Goal: Information Seeking & Learning: Learn about a topic

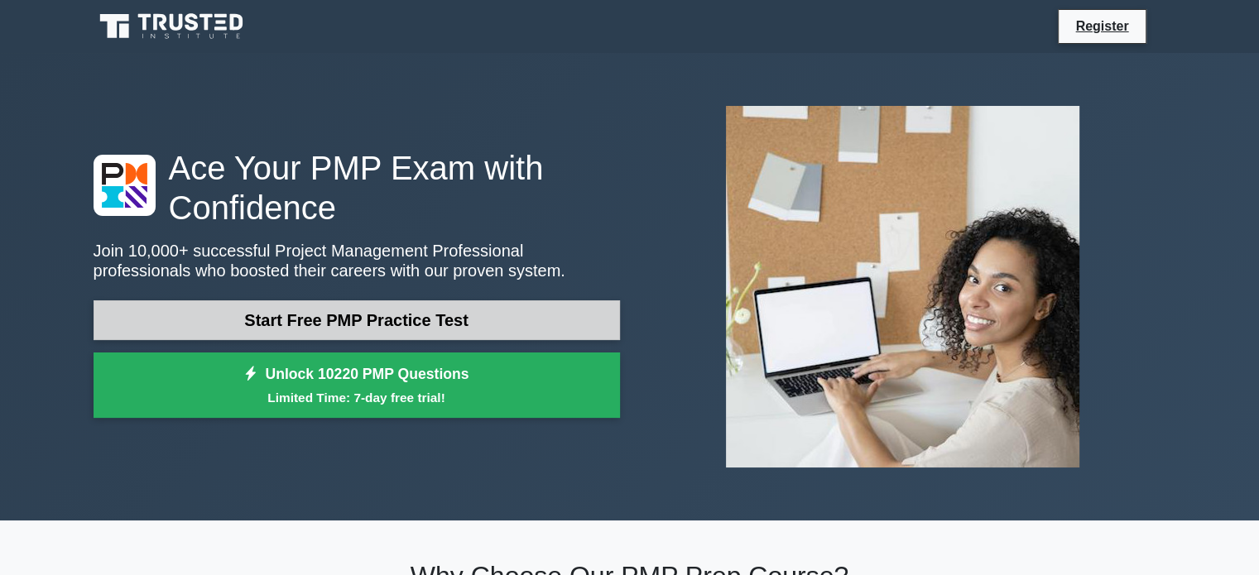
click at [430, 329] on link "Start Free PMP Practice Test" at bounding box center [356, 320] width 526 height 40
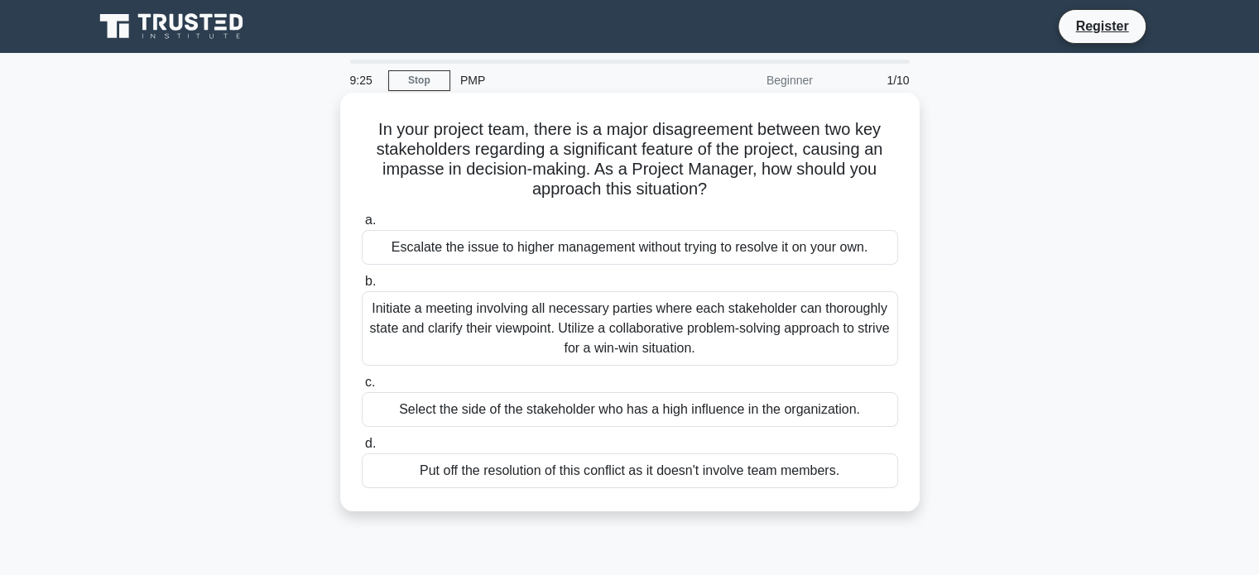
click at [646, 344] on div "Initiate a meeting involving all necessary parties where each stakeholder can t…" at bounding box center [630, 328] width 536 height 74
click at [362, 287] on input "b. Initiate a meeting involving all necessary parties where each stakeholder ca…" at bounding box center [362, 281] width 0 height 11
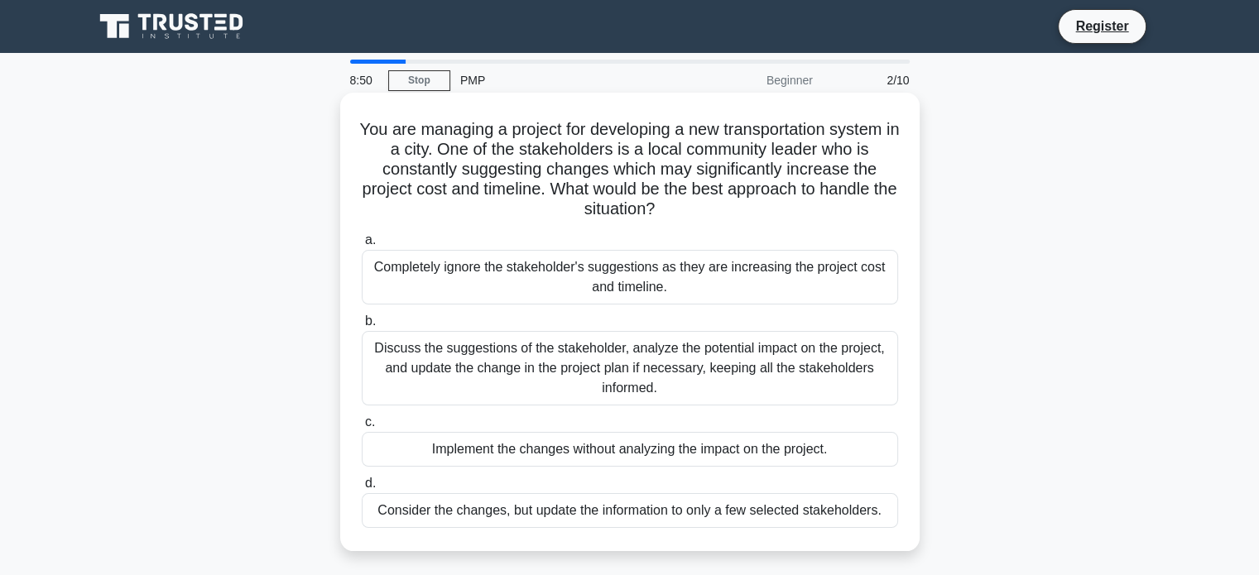
click at [599, 364] on div "Discuss the suggestions of the stakeholder, analyze the potential impact on the…" at bounding box center [630, 368] width 536 height 74
click at [362, 327] on input "b. Discuss the suggestions of the stakeholder, analyze the potential impact on …" at bounding box center [362, 321] width 0 height 11
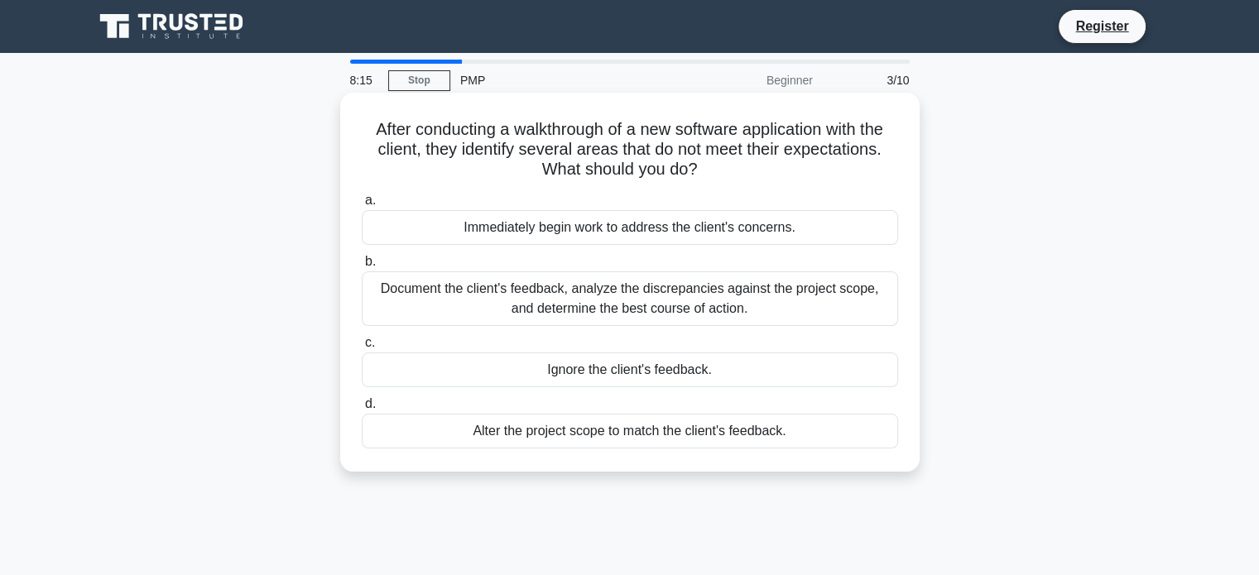
click at [725, 295] on div "Document the client's feedback, analyze the discrepancies against the project s…" at bounding box center [630, 298] width 536 height 55
click at [362, 267] on input "b. Document the client's feedback, analyze the discrepancies against the projec…" at bounding box center [362, 262] width 0 height 11
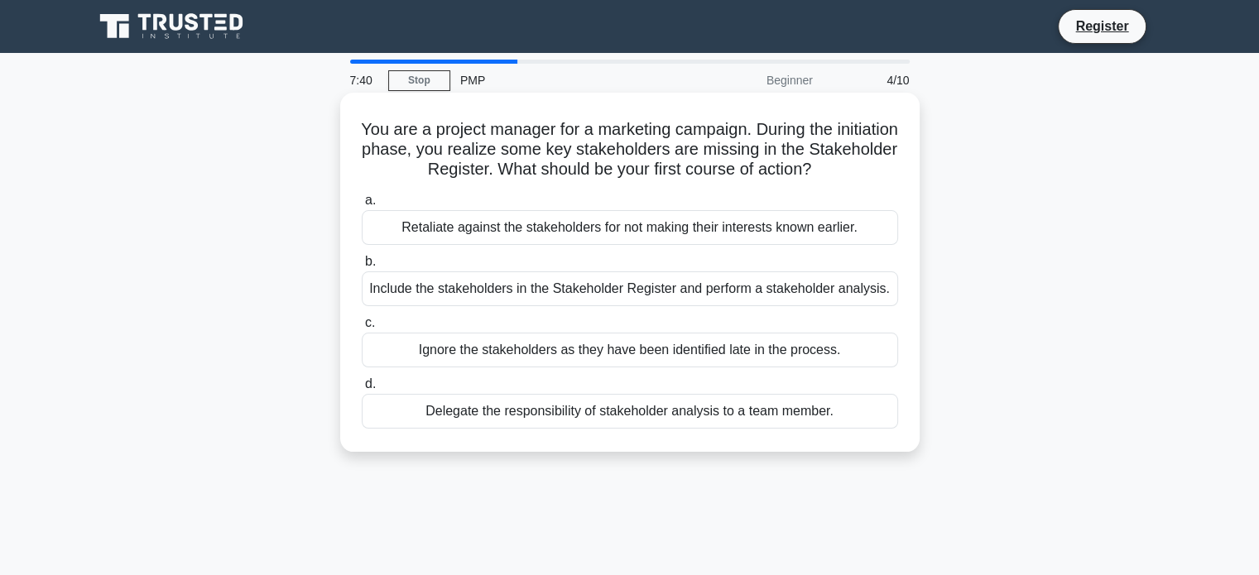
click at [628, 418] on div "Delegate the responsibility of stakeholder analysis to a team member." at bounding box center [630, 411] width 536 height 35
click at [362, 390] on input "d. Delegate the responsibility of stakeholder analysis to a team member." at bounding box center [362, 384] width 0 height 11
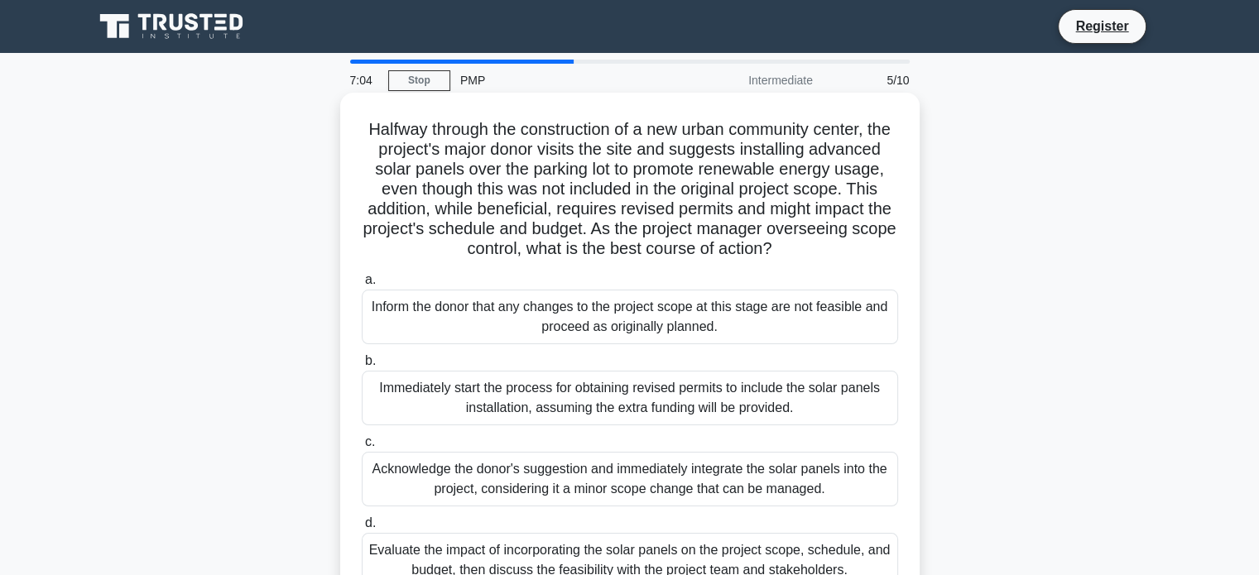
scroll to position [83, 0]
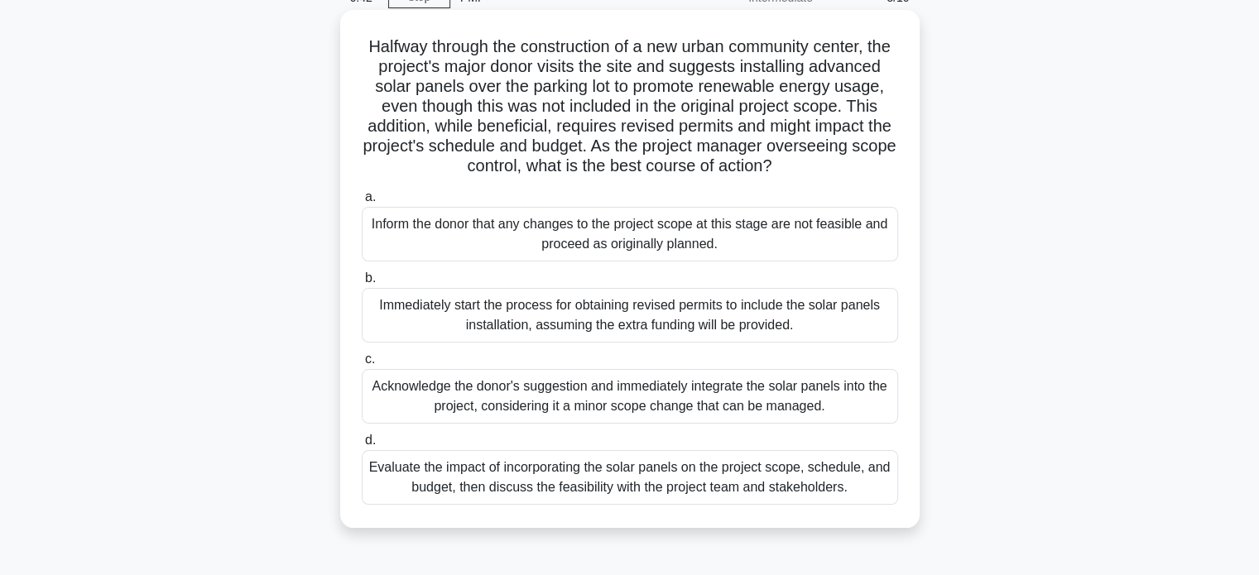
click at [804, 497] on div "Evaluate the impact of incorporating the solar panels on the project scope, sch…" at bounding box center [630, 477] width 536 height 55
click at [362, 446] on input "d. Evaluate the impact of incorporating the solar panels on the project scope, …" at bounding box center [362, 440] width 0 height 11
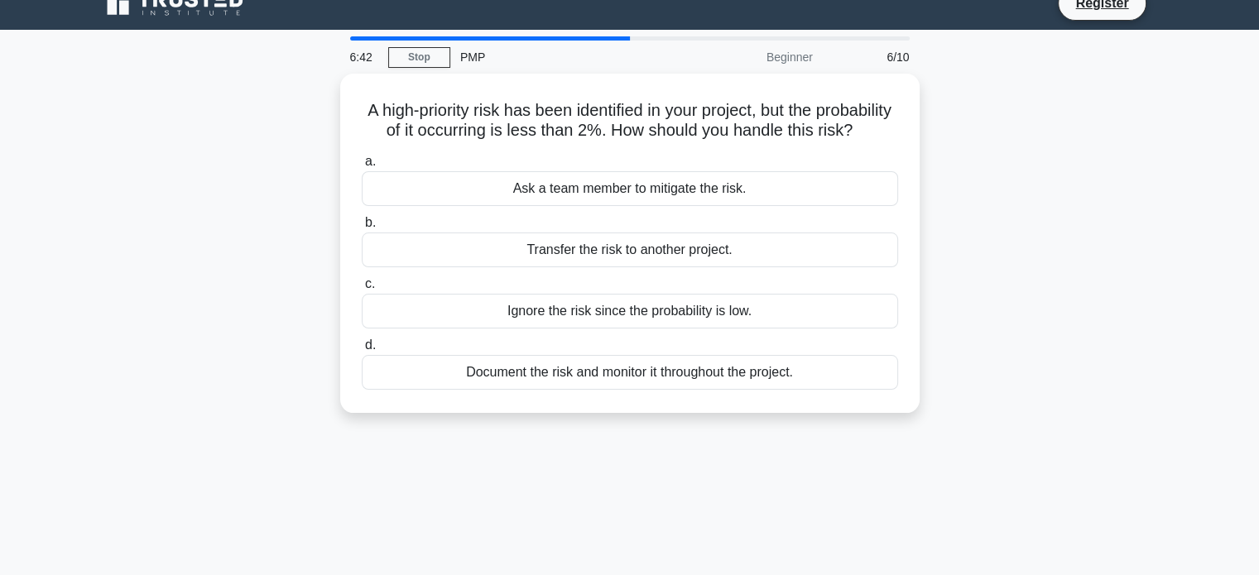
scroll to position [0, 0]
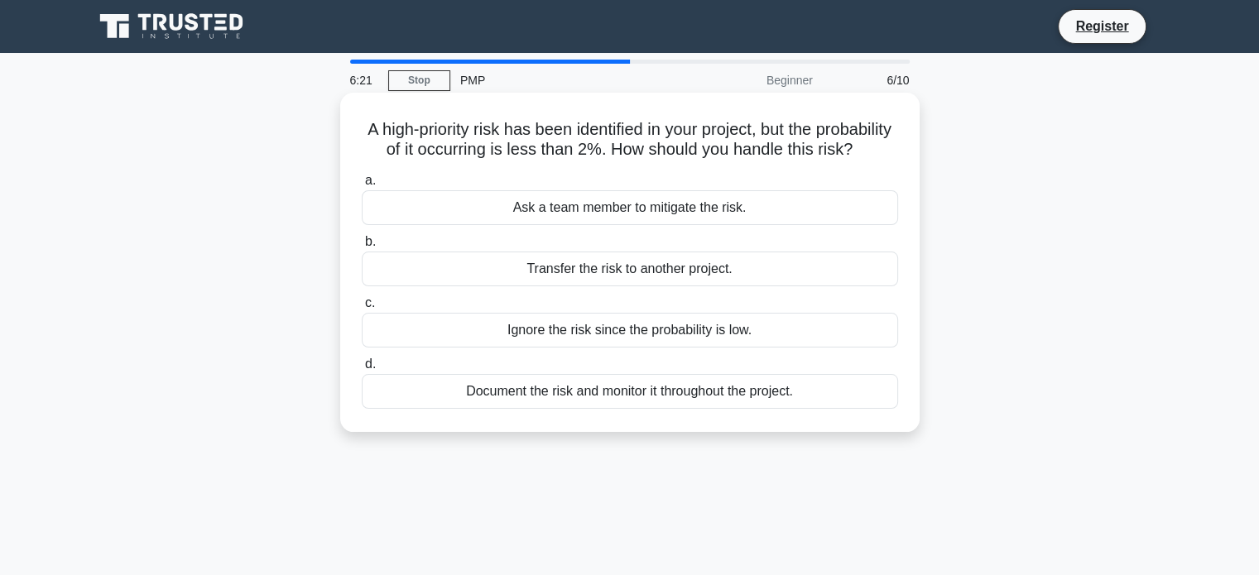
click at [820, 409] on div "Document the risk and monitor it throughout the project." at bounding box center [630, 391] width 536 height 35
click at [362, 370] on input "d. Document the risk and monitor it throughout the project." at bounding box center [362, 364] width 0 height 11
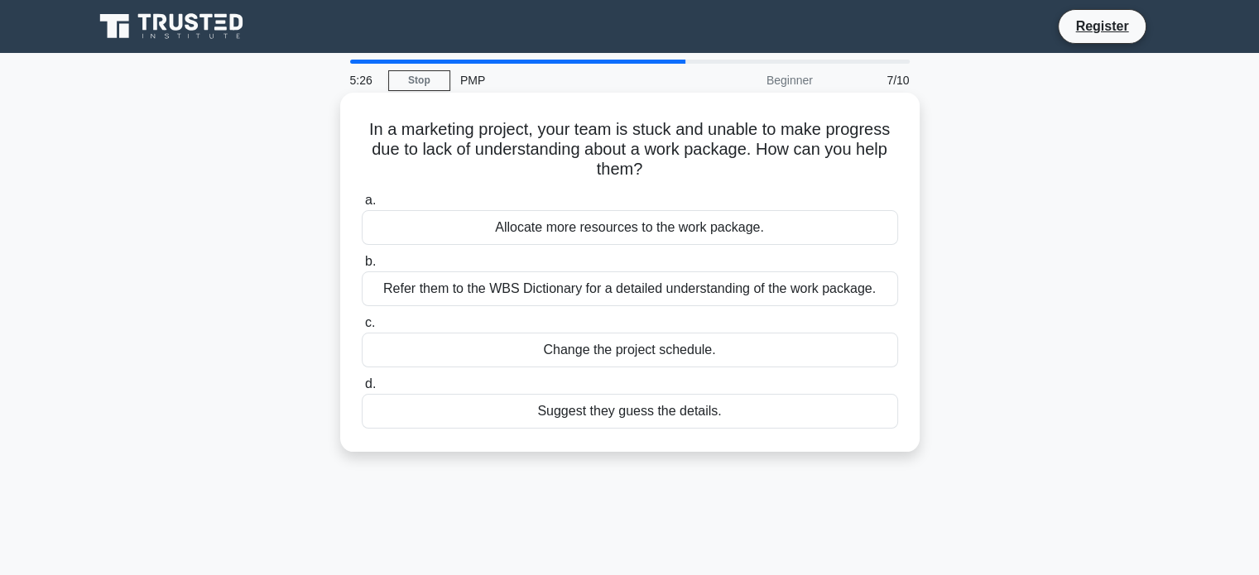
click at [797, 293] on div "Refer them to the WBS Dictionary for a detailed understanding of the work packa…" at bounding box center [630, 288] width 536 height 35
click at [362, 267] on input "b. Refer them to the WBS Dictionary for a detailed understanding of the work pa…" at bounding box center [362, 262] width 0 height 11
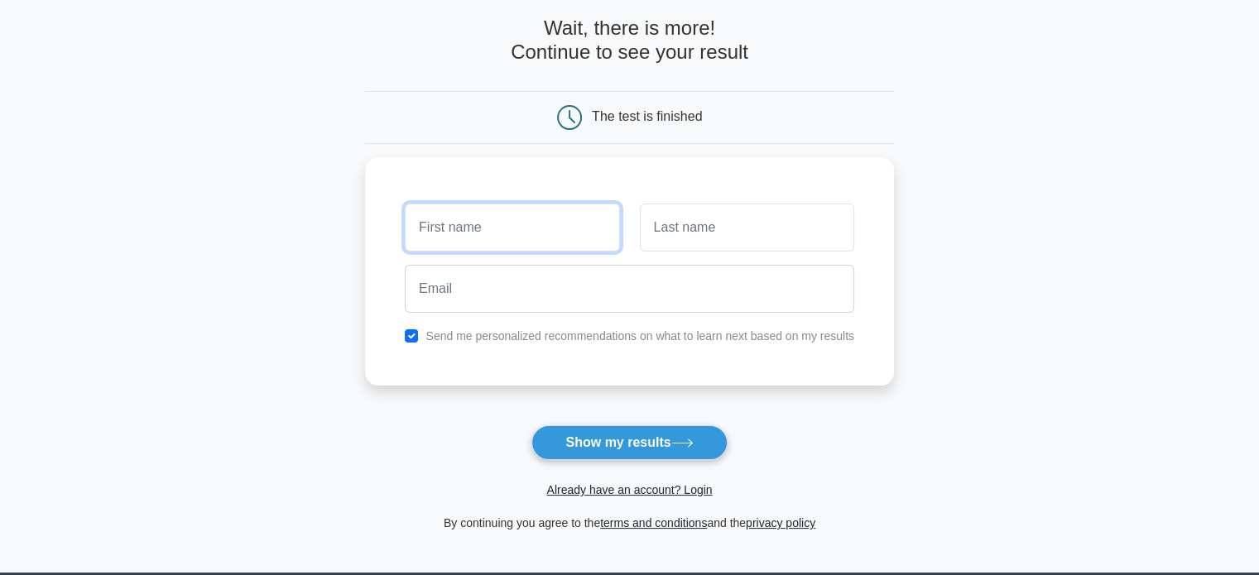
scroll to position [248, 0]
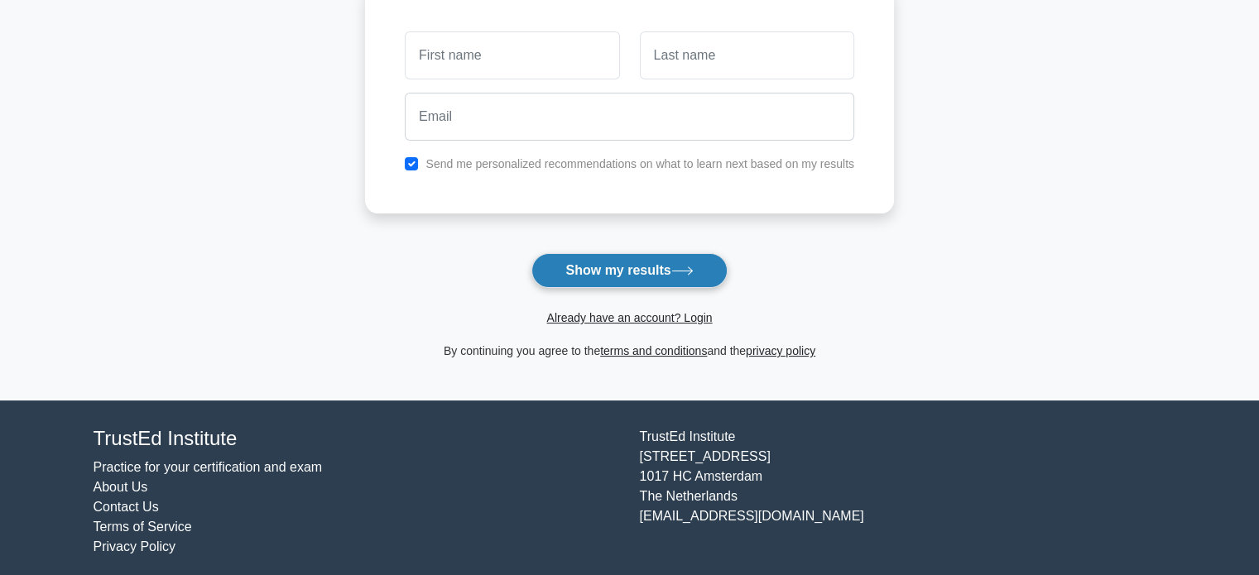
click at [661, 266] on button "Show my results" at bounding box center [628, 270] width 195 height 35
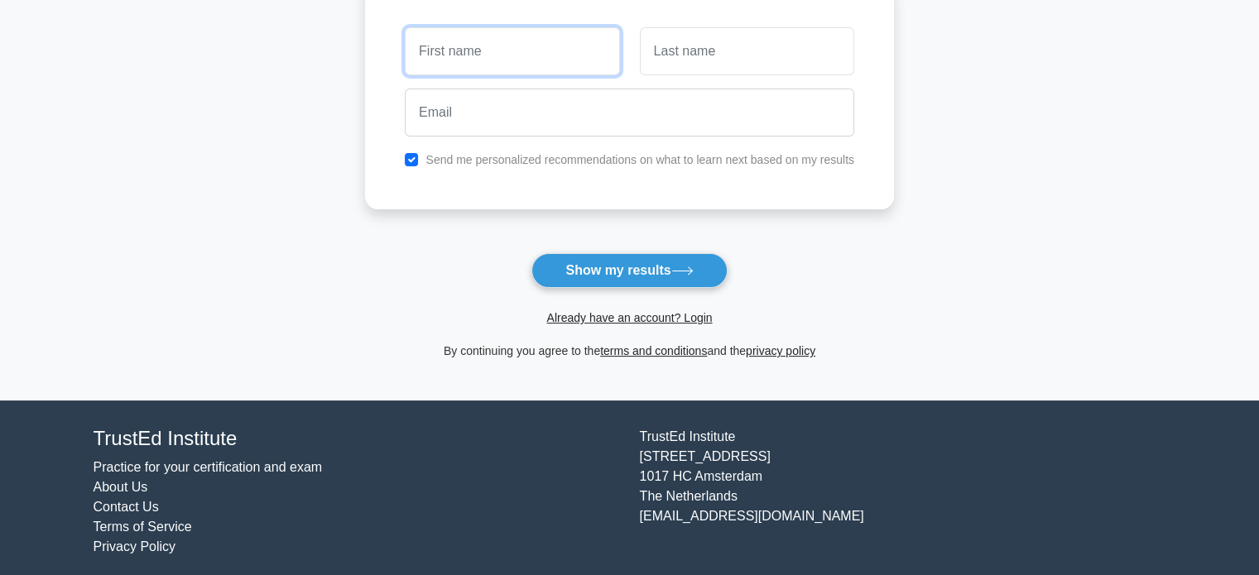
click at [517, 59] on input "text" at bounding box center [512, 51] width 214 height 48
click at [470, 59] on input "text" at bounding box center [512, 51] width 214 height 48
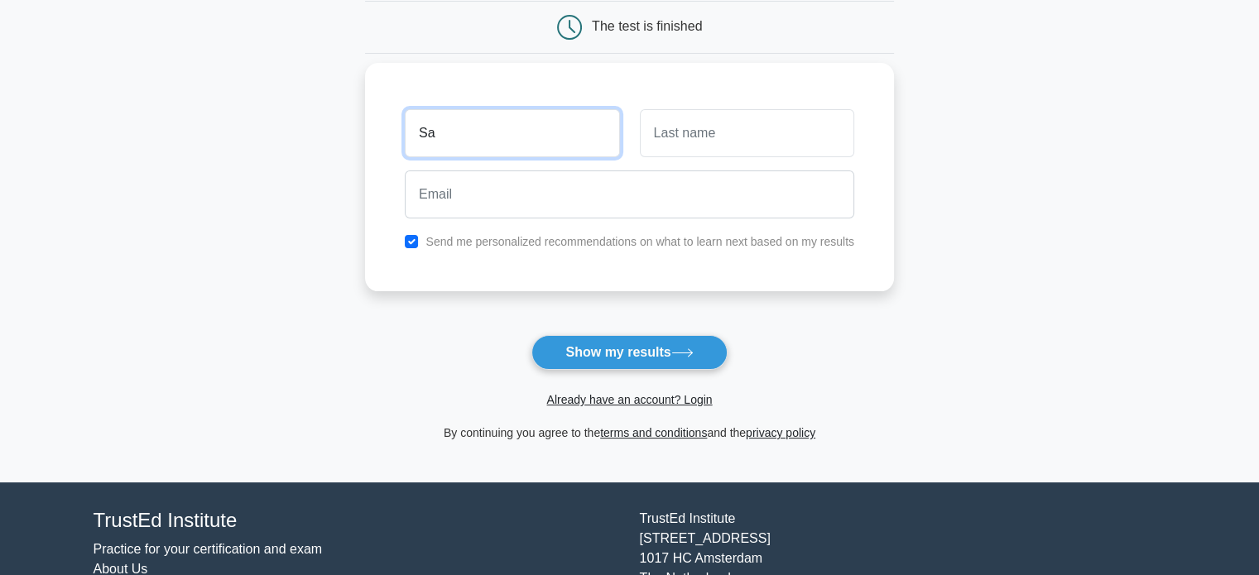
scroll to position [83, 0]
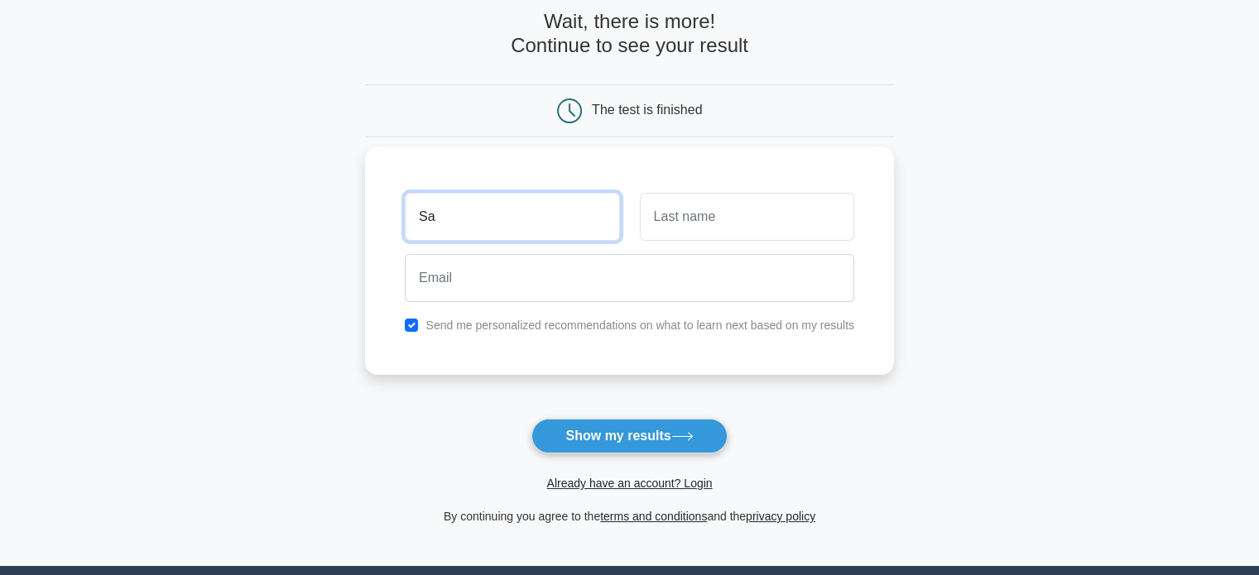
click at [465, 233] on input "Sa" at bounding box center [512, 217] width 214 height 48
type input "Saurabh"
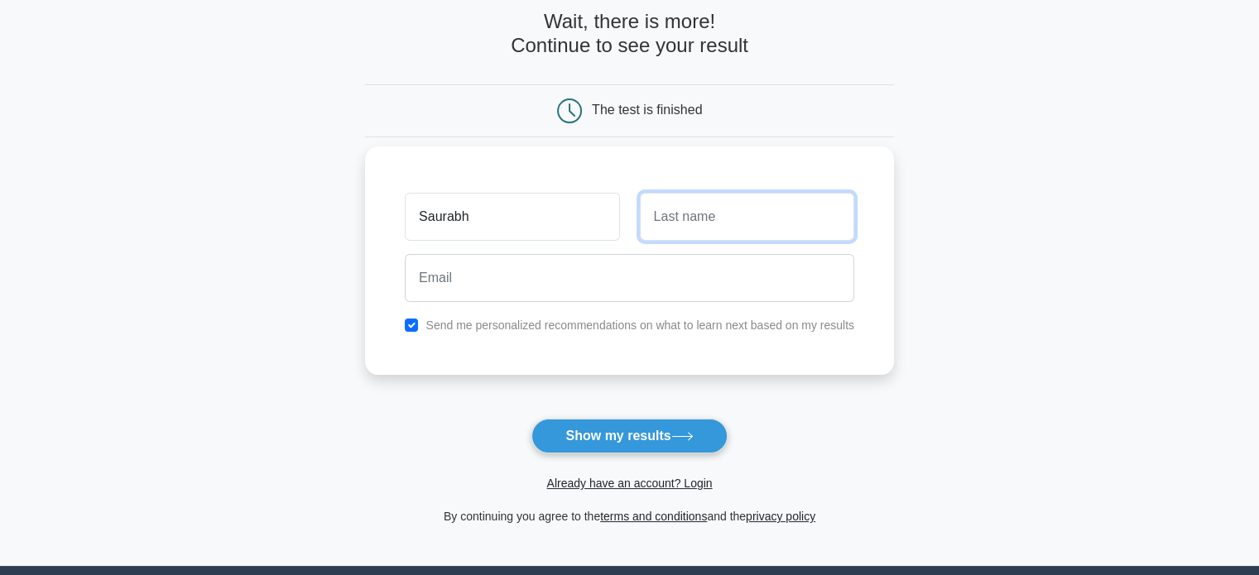
click at [664, 230] on input "text" at bounding box center [747, 217] width 214 height 48
type input "Walekar"
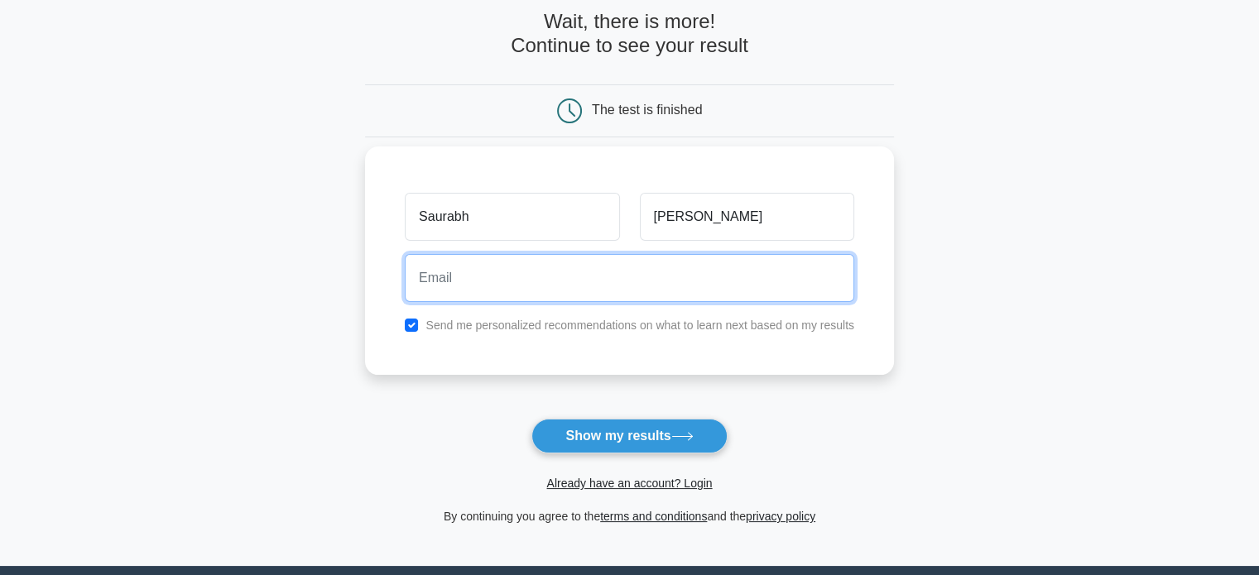
click at [768, 280] on input "email" at bounding box center [629, 278] width 449 height 48
type input "saurabh1843@gmail.com"
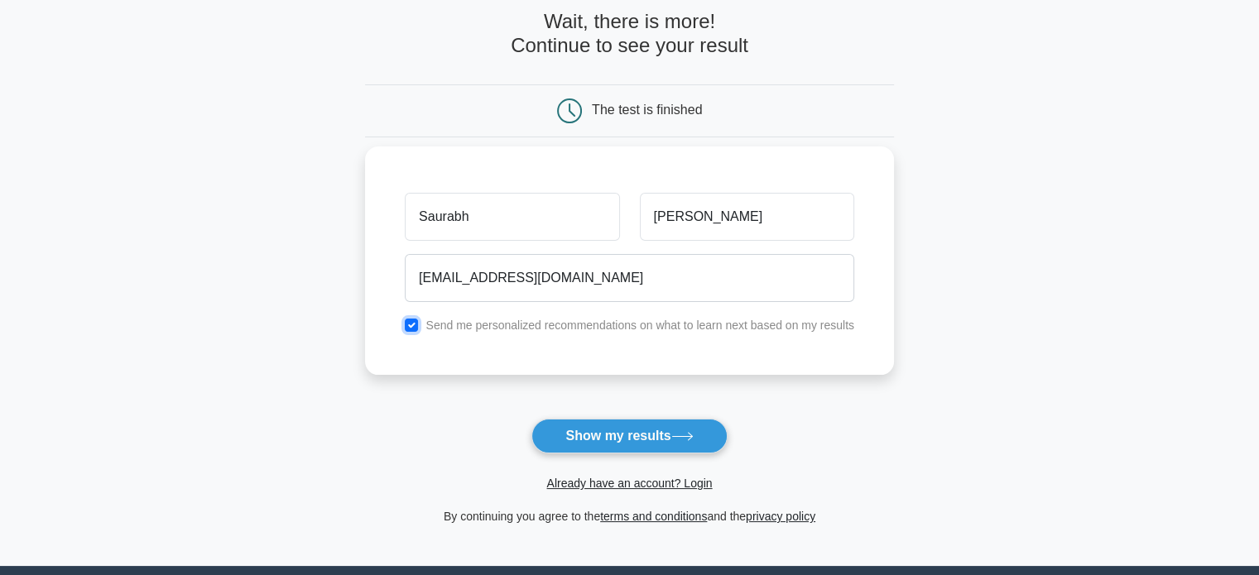
click at [408, 326] on input "checkbox" at bounding box center [411, 325] width 13 height 13
checkbox input "false"
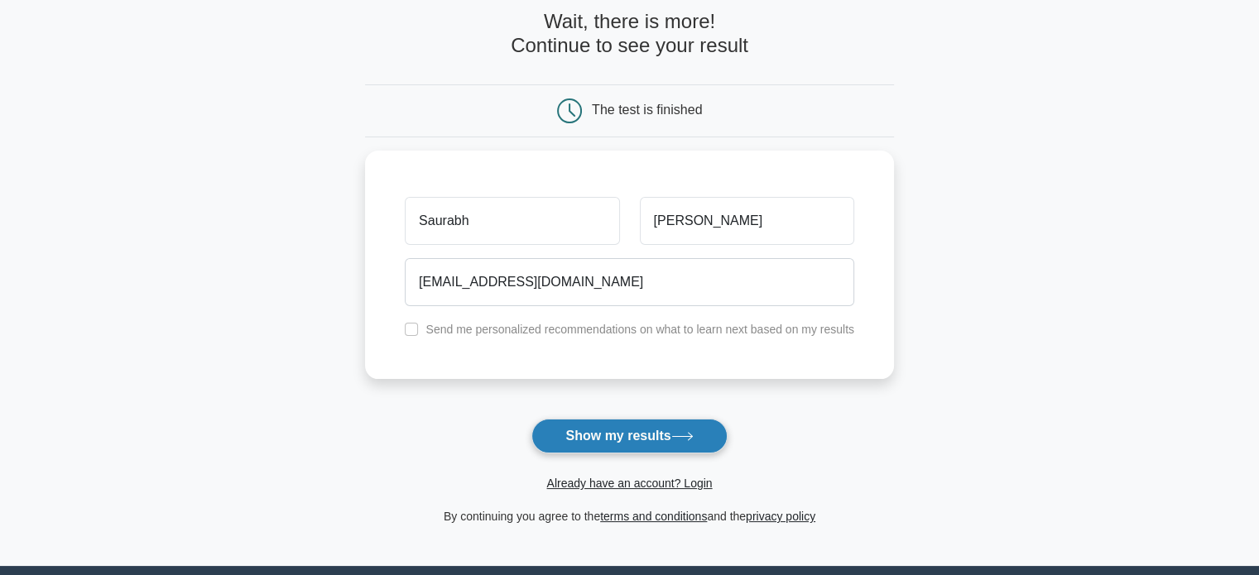
click at [654, 444] on button "Show my results" at bounding box center [628, 436] width 195 height 35
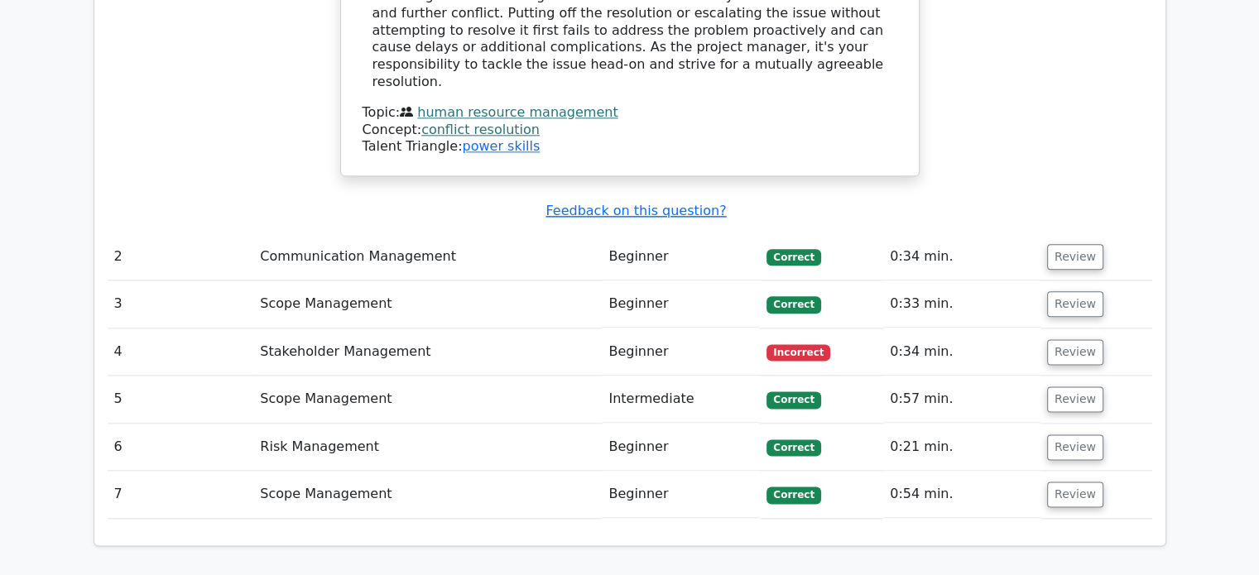
scroll to position [2059, 0]
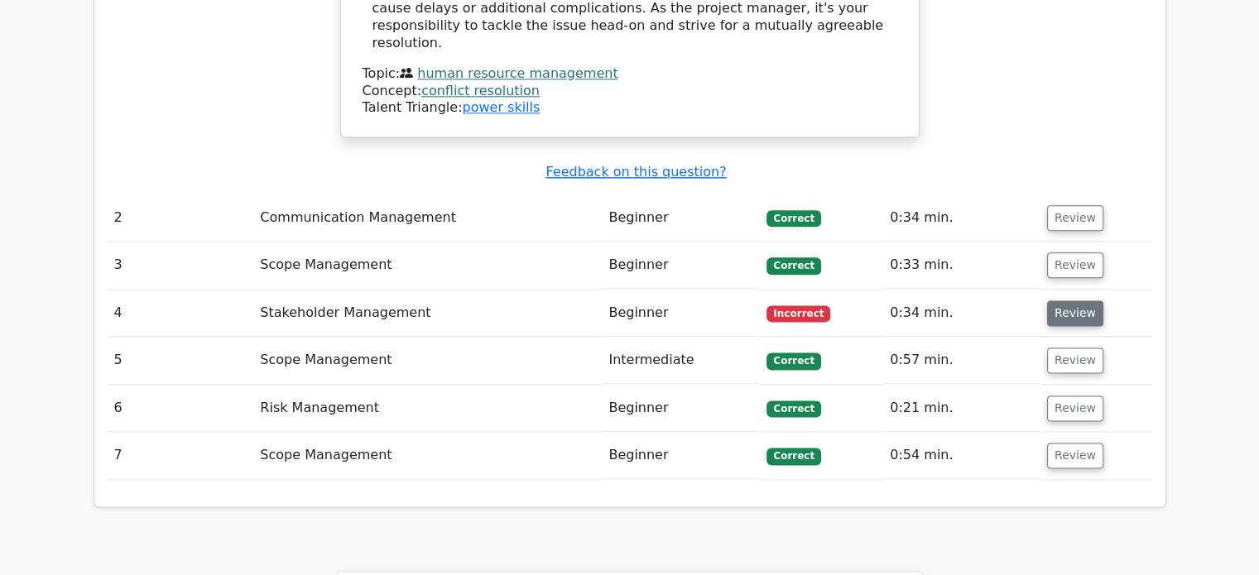
click at [1086, 300] on button "Review" at bounding box center [1075, 313] width 56 height 26
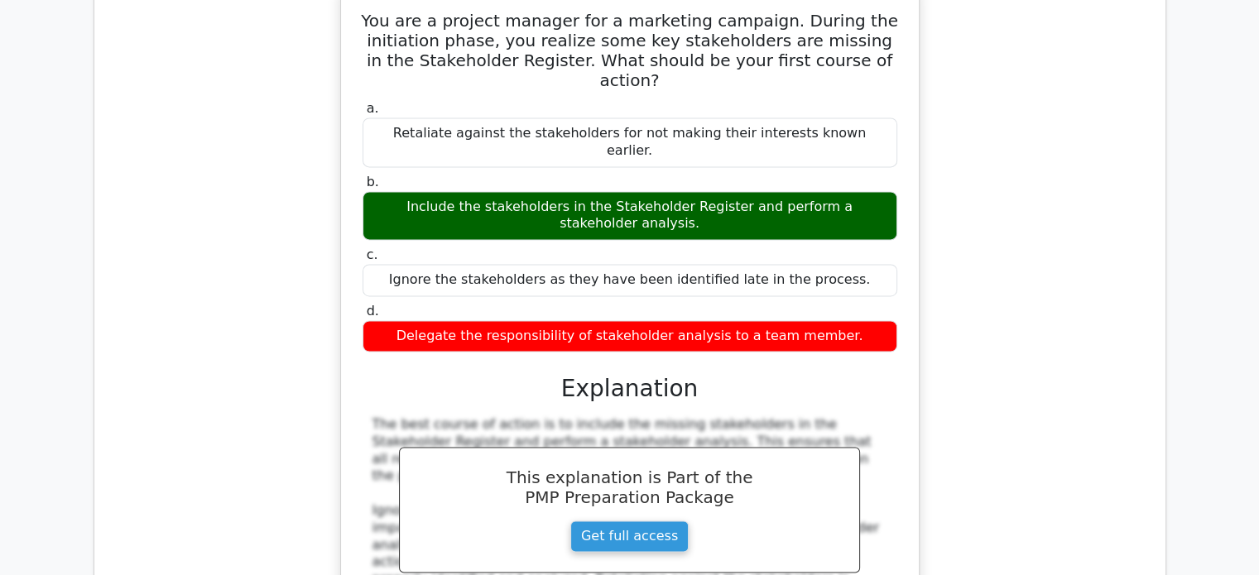
scroll to position [2639, 0]
